Goal: Navigation & Orientation: Understand site structure

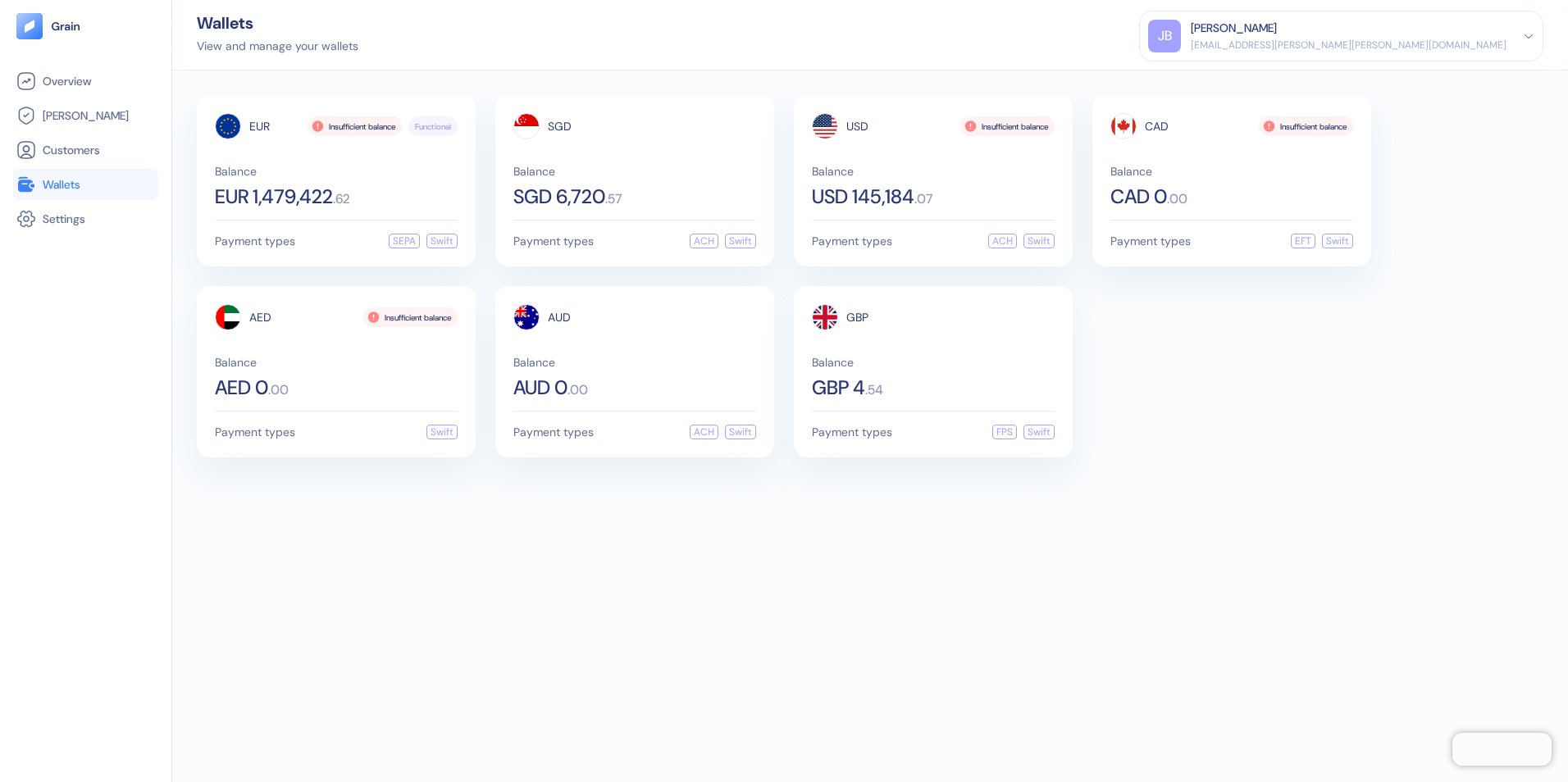
click at [494, 600] on div "EUR Insufficient balance Functional Balance EUR 1,479,422 . 62 Payment types SE…" at bounding box center [870, 426] width 1395 height 711
click at [68, 76] on span "Overview" at bounding box center [67, 80] width 49 height 16
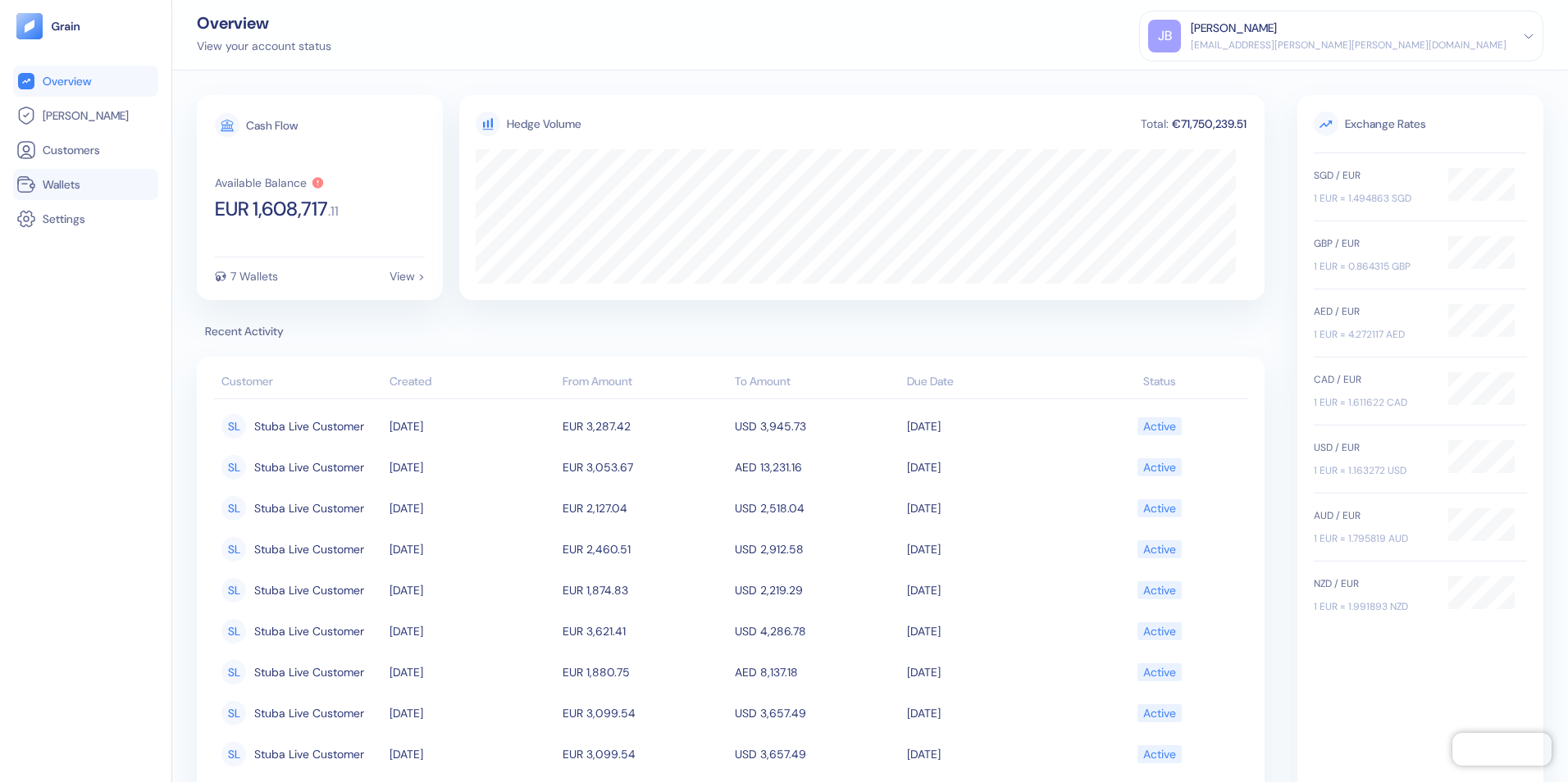
click at [65, 180] on span "Wallets" at bounding box center [61, 184] width 38 height 16
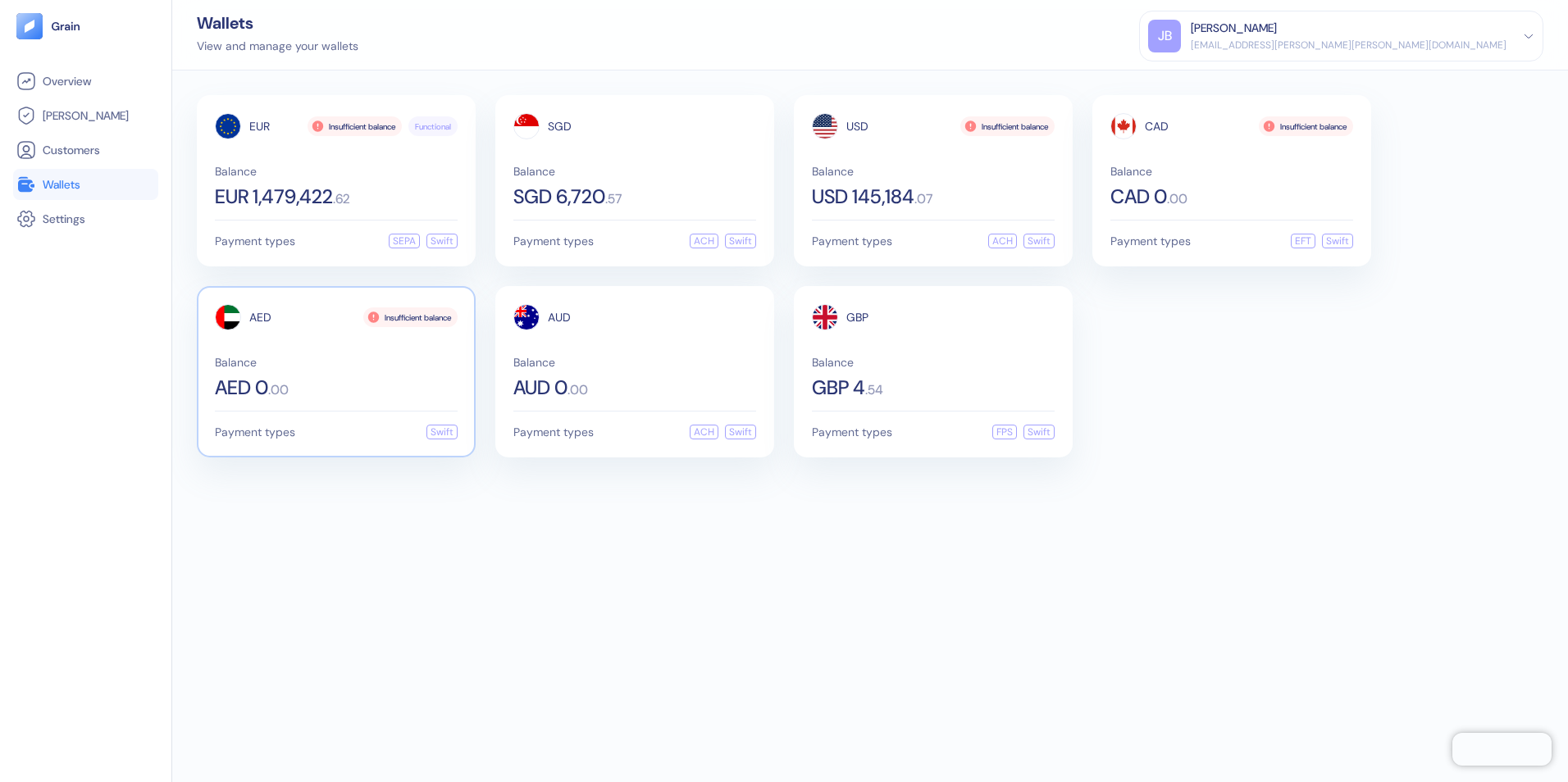
click at [338, 368] on div "Balance AED 0 . 00" at bounding box center [336, 377] width 243 height 41
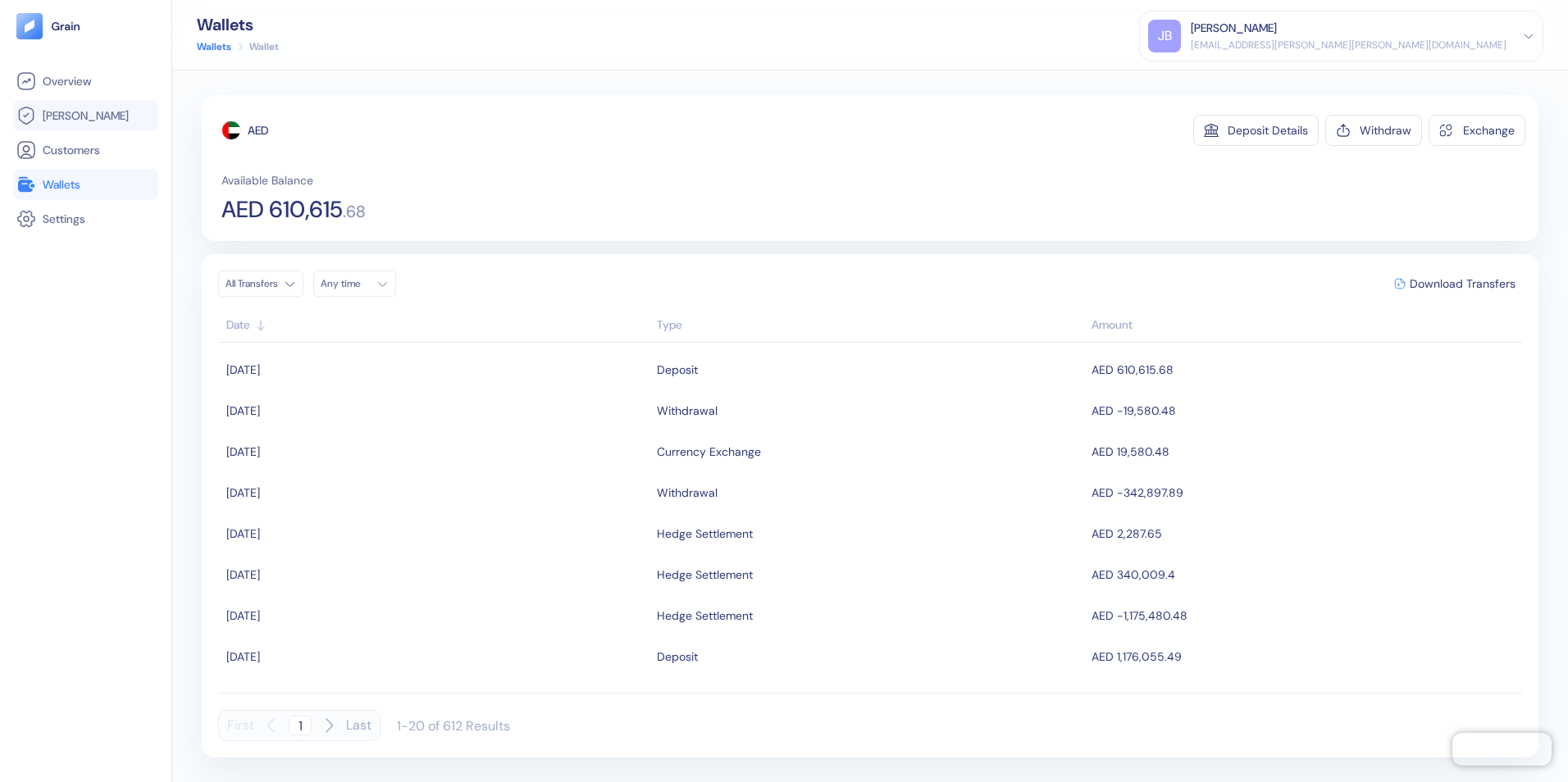
click at [78, 117] on span "[PERSON_NAME]" at bounding box center [85, 115] width 86 height 16
